Goal: Task Accomplishment & Management: Manage account settings

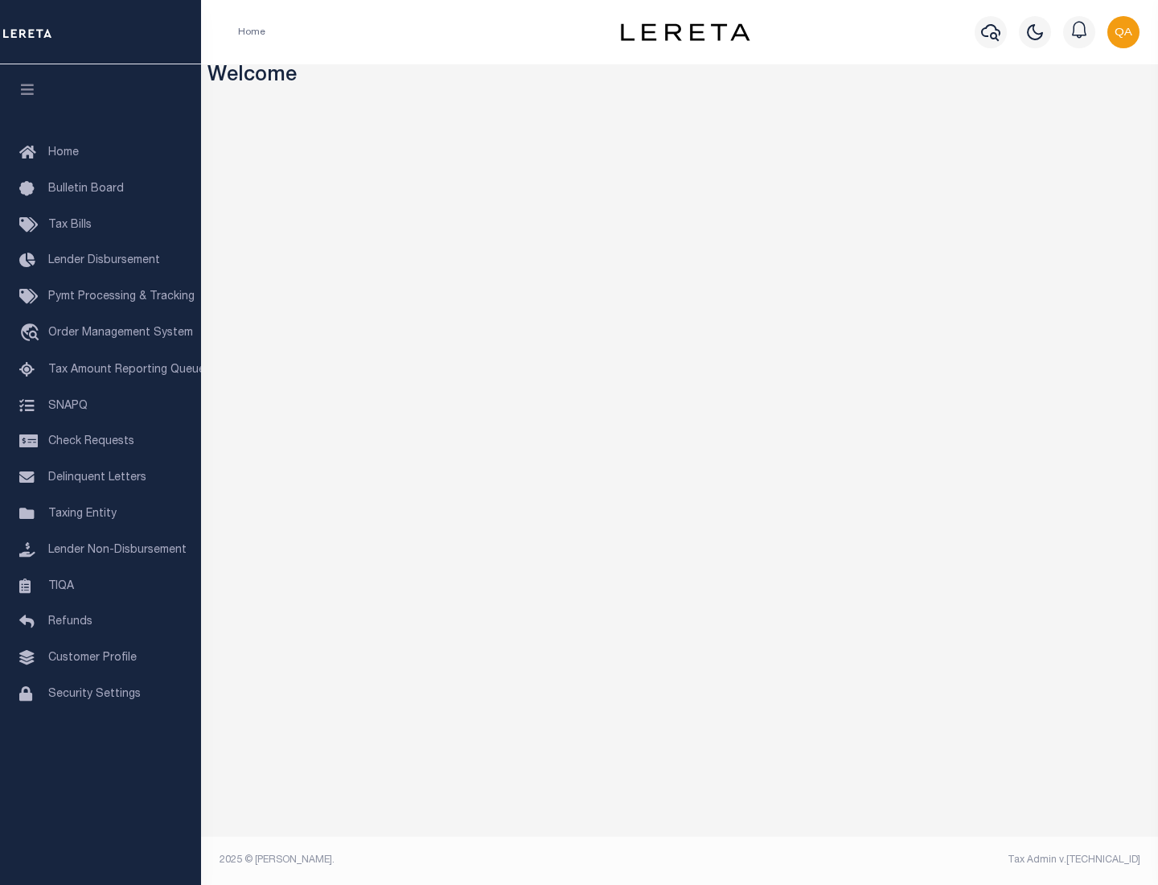
click at [101, 442] on span "Check Requests" at bounding box center [91, 441] width 86 height 11
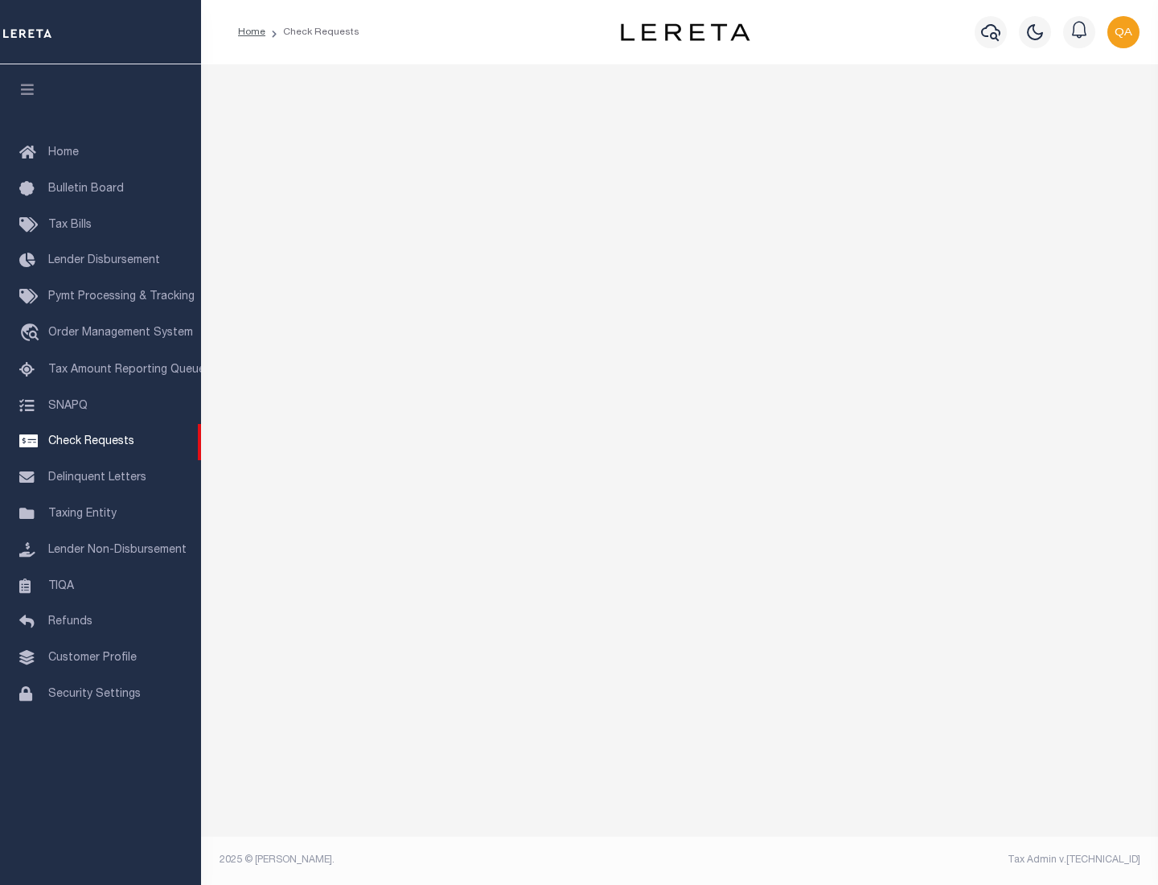
select select "50"
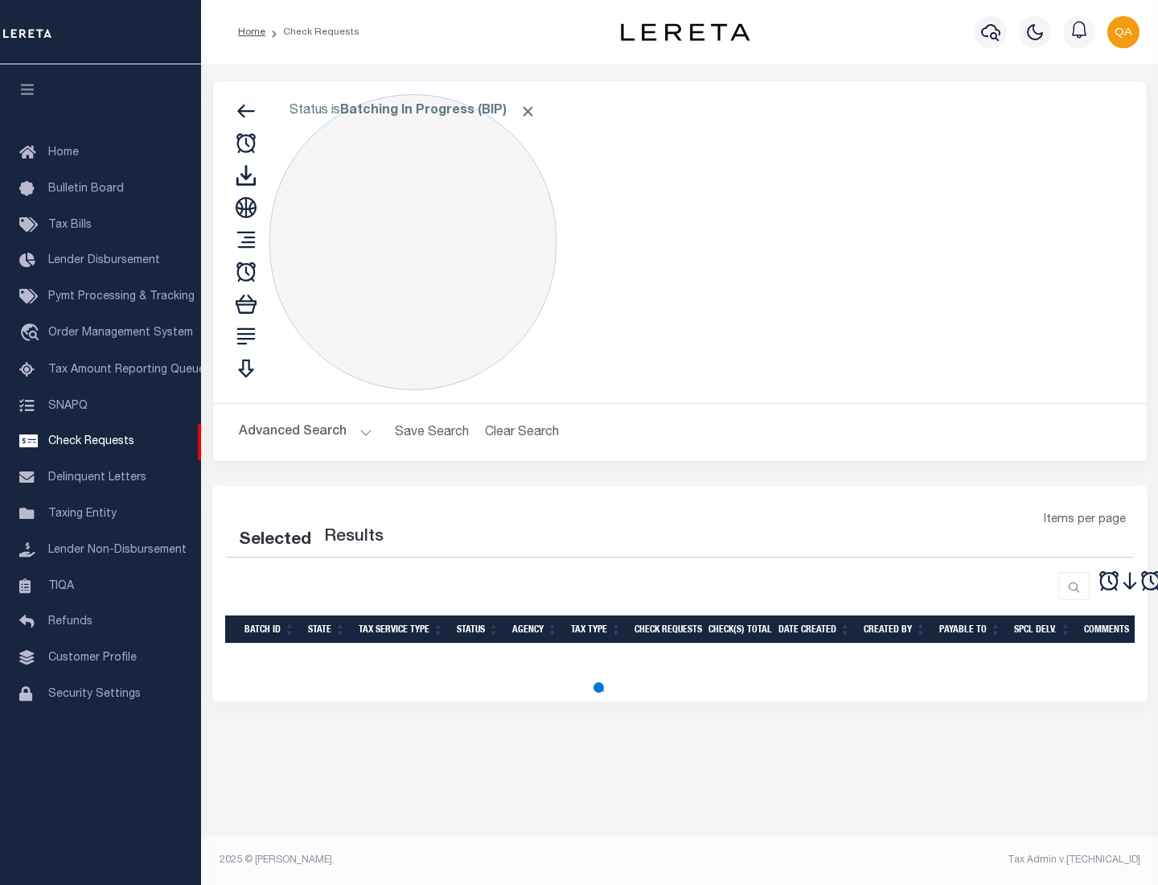
select select "50"
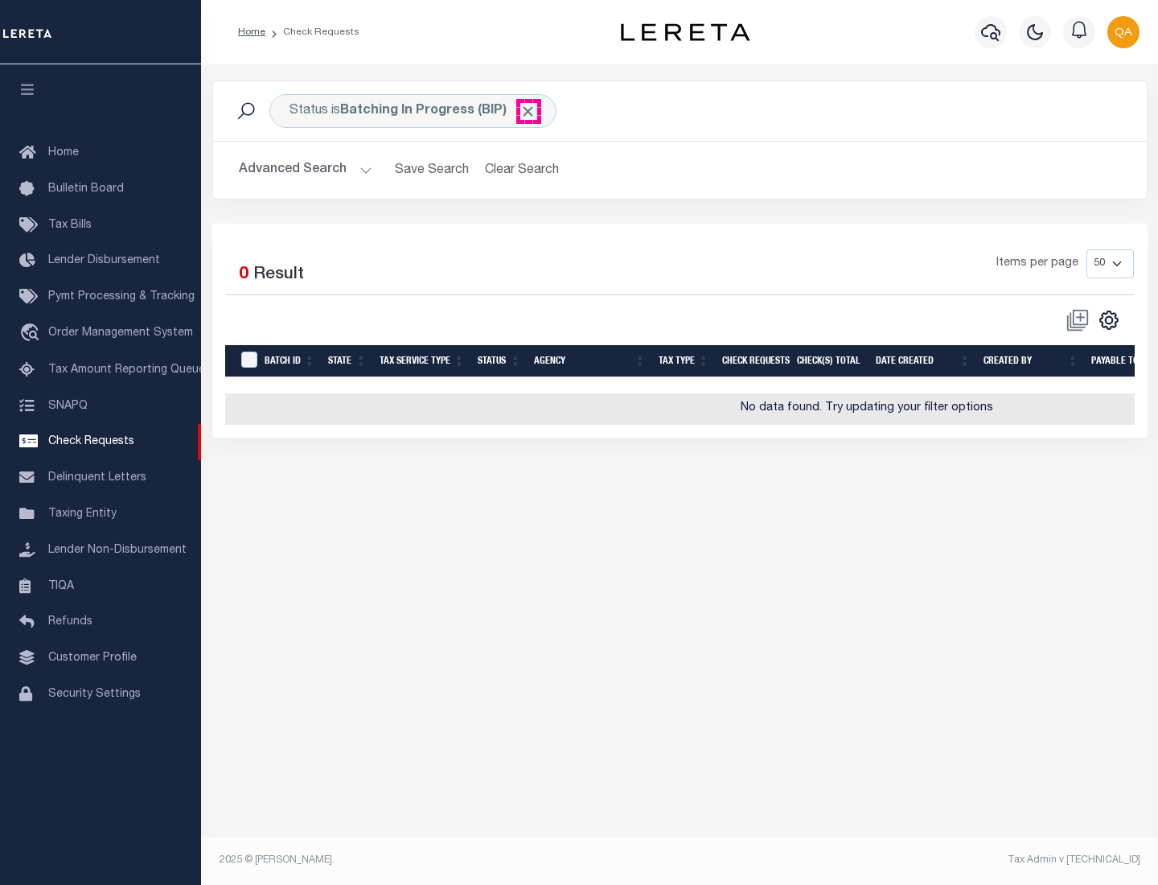
click at [529, 111] on span "Click to Remove" at bounding box center [528, 111] width 17 height 17
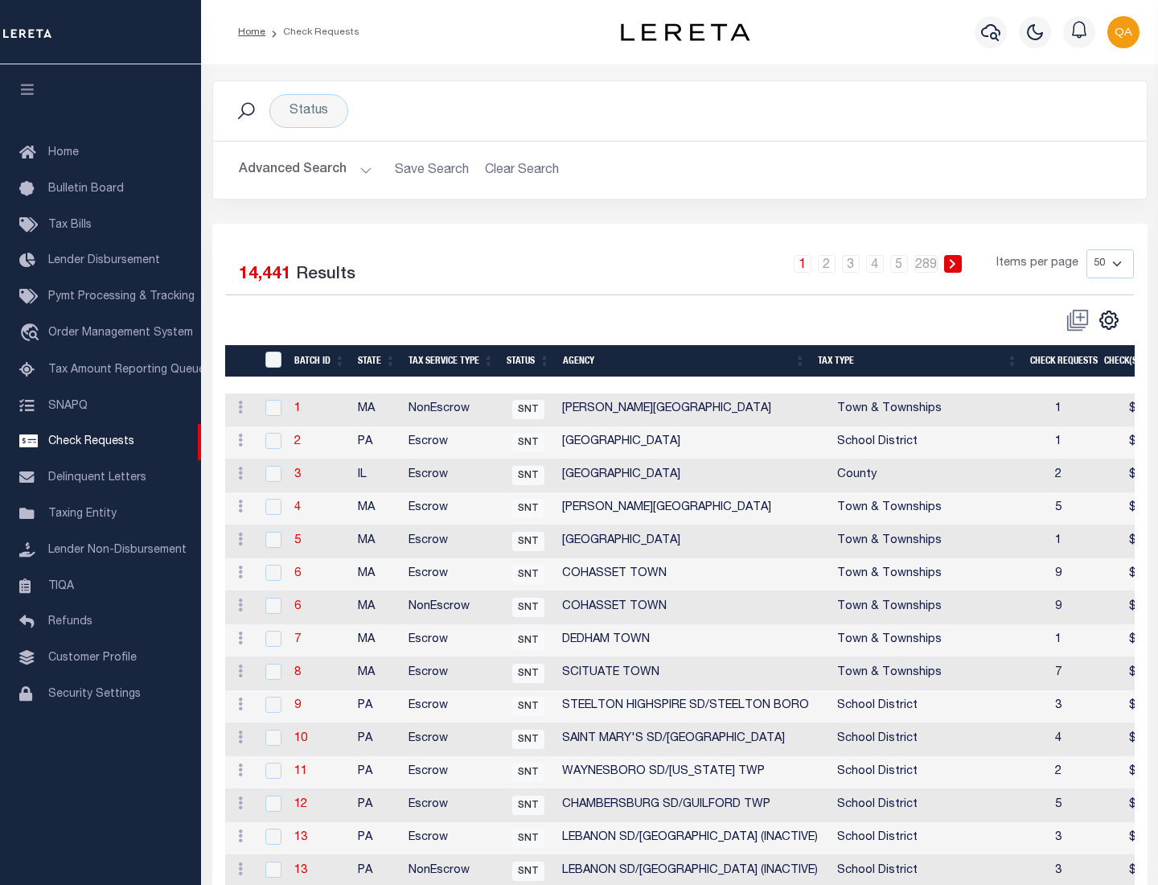
scroll to position [776, 0]
